Goal: Transaction & Acquisition: Purchase product/service

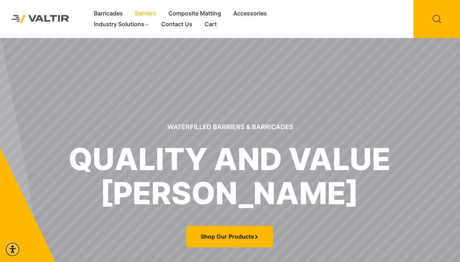
click at [144, 14] on link "Barriers" at bounding box center [145, 13] width 33 height 11
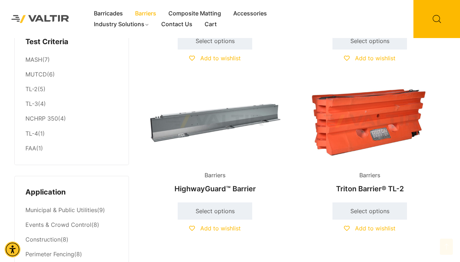
scroll to position [138, 0]
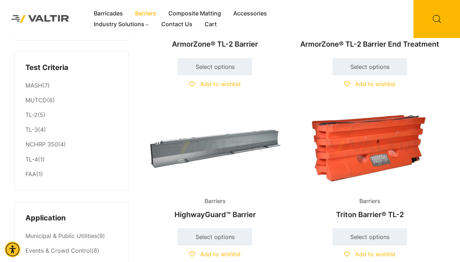
click at [217, 151] on img at bounding box center [214, 147] width 143 height 86
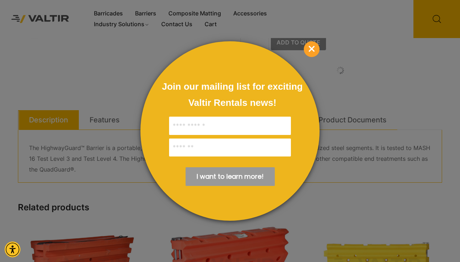
scroll to position [84, 0]
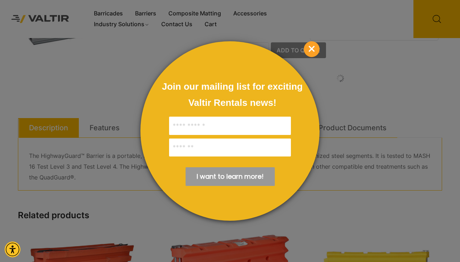
click at [310, 50] on span "×" at bounding box center [312, 49] width 16 height 16
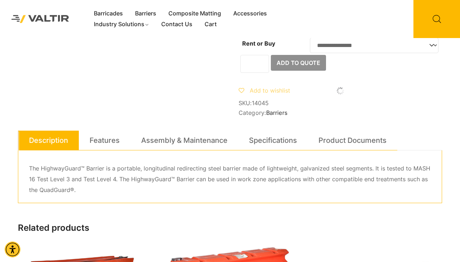
scroll to position [61, 0]
